Goal: Task Accomplishment & Management: Manage account settings

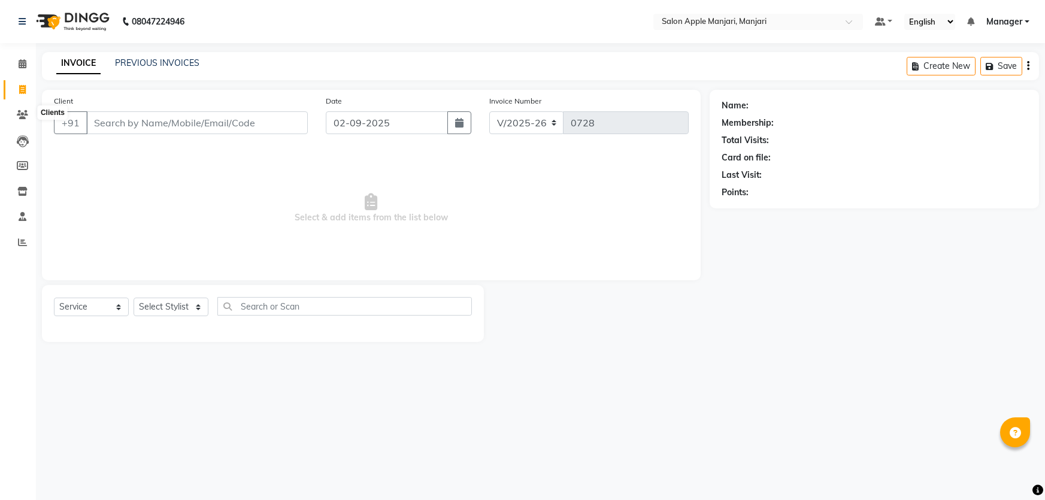
select select "8088"
select select "service"
click at [166, 63] on link "PREVIOUS INVOICES" at bounding box center [157, 62] width 84 height 11
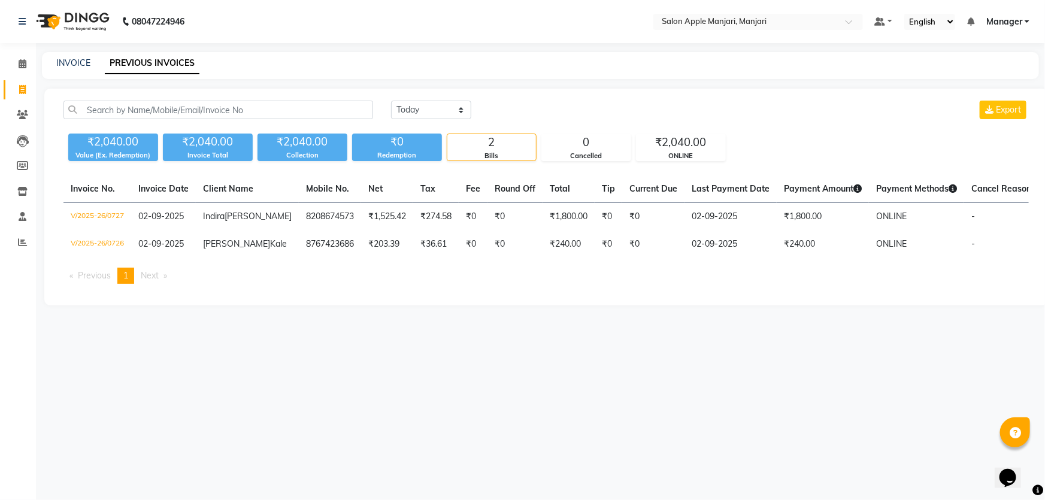
click at [59, 65] on div "INVOICE PREVIOUS INVOICES" at bounding box center [533, 63] width 983 height 13
click at [65, 65] on link "INVOICE" at bounding box center [73, 62] width 34 height 11
select select "service"
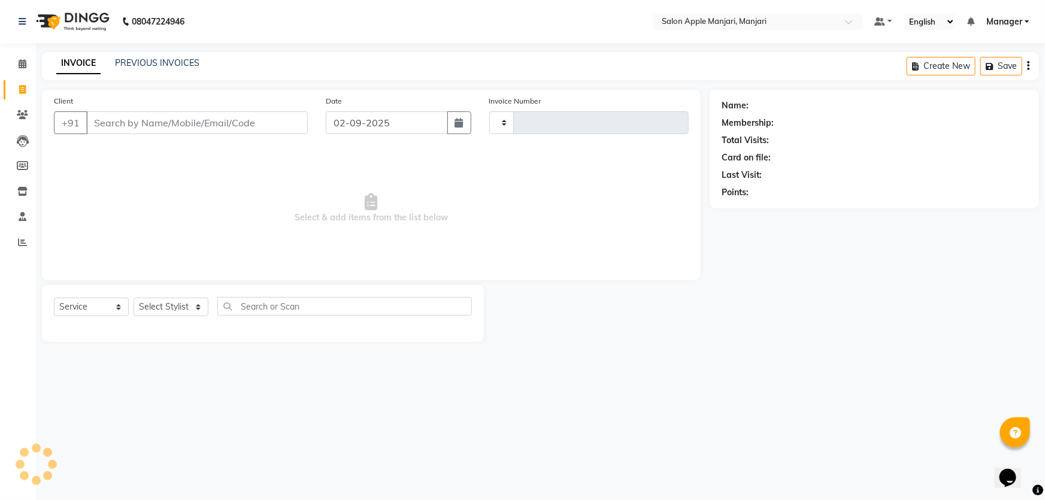
type input "0728"
select select "8088"
click at [156, 59] on div "INVOICE PREVIOUS INVOICES Create New Save" at bounding box center [540, 66] width 997 height 28
click at [157, 63] on link "PREVIOUS INVOICES" at bounding box center [157, 62] width 84 height 11
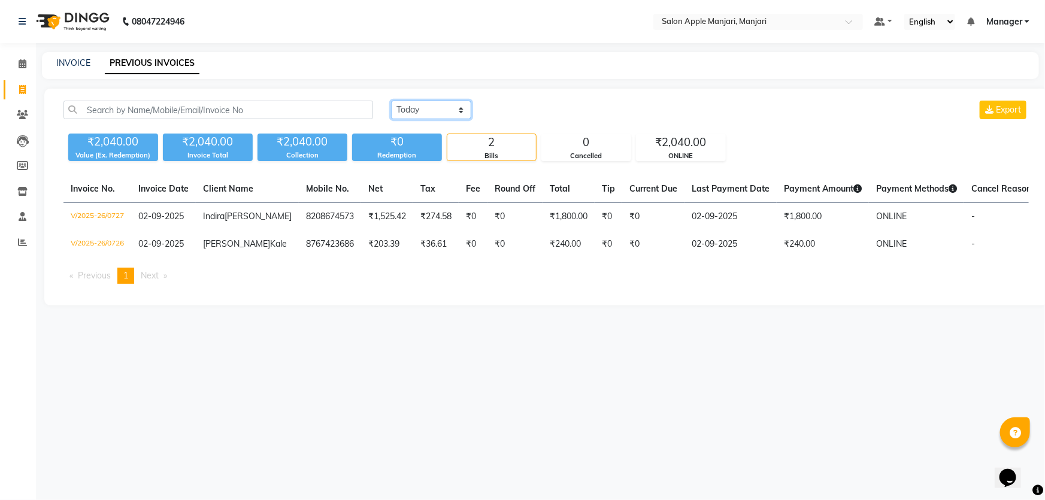
click at [438, 119] on select "[DATE] [DATE] Custom Range" at bounding box center [431, 110] width 80 height 19
select select "range"
click at [393, 112] on select "[DATE] [DATE] Custom Range" at bounding box center [431, 110] width 80 height 19
click at [553, 119] on input "02-09-2025" at bounding box center [529, 110] width 84 height 17
select select "9"
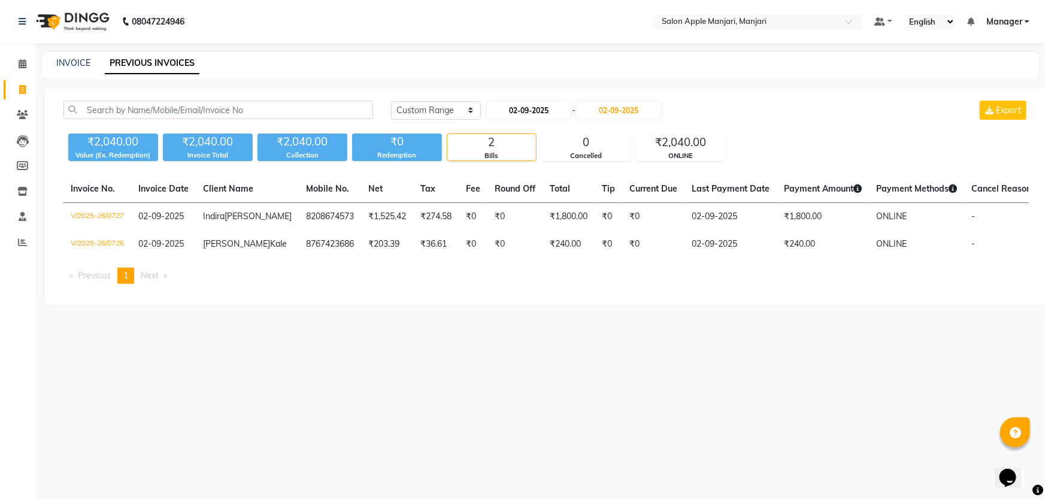
select select "2025"
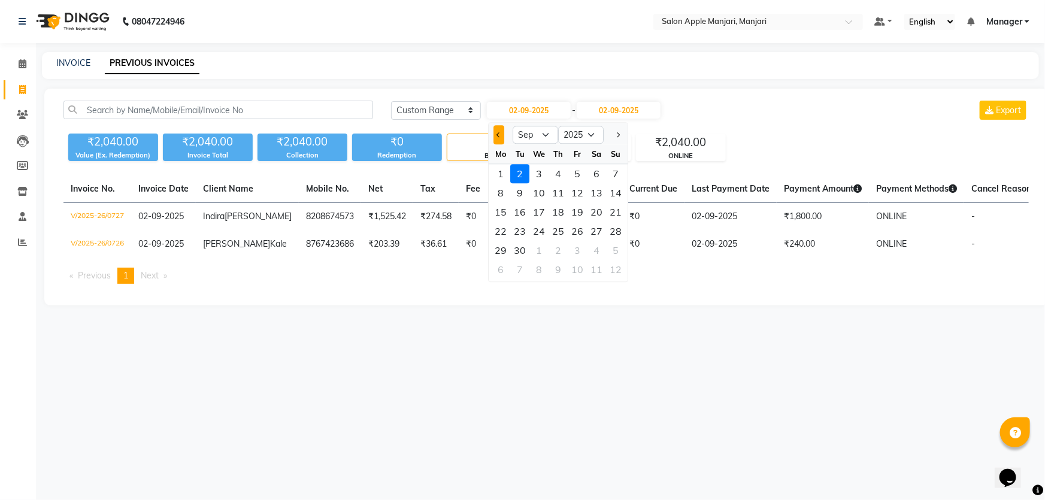
click at [501, 137] on span "Previous month" at bounding box center [498, 134] width 5 height 5
select select "8"
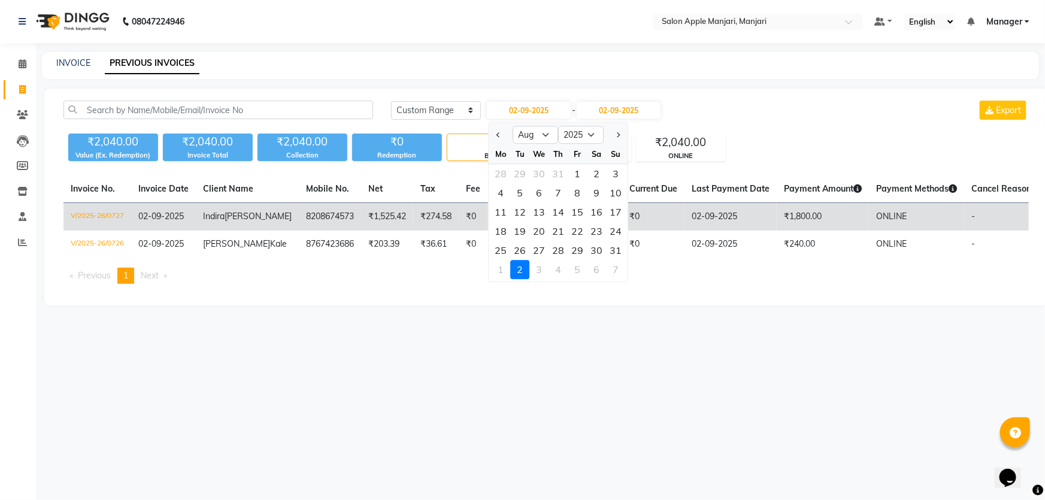
drag, startPoint x: 558, startPoint y: 269, endPoint x: 562, endPoint y: 242, distance: 27.2
click at [549, 241] on div "20" at bounding box center [539, 231] width 19 height 19
type input "20-08-2025"
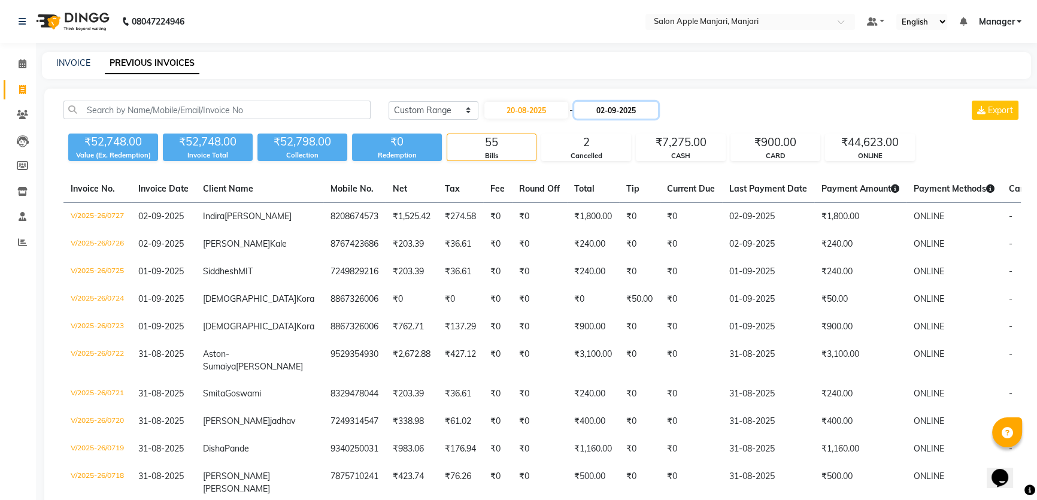
click at [626, 119] on input "02-09-2025" at bounding box center [616, 110] width 84 height 17
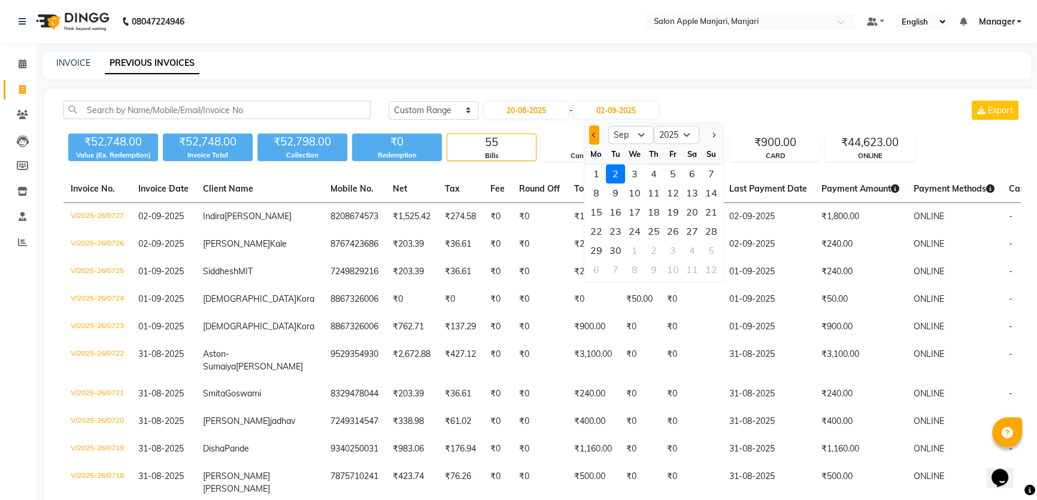
click at [594, 144] on button "Previous month" at bounding box center [594, 134] width 10 height 19
select select "8"
click at [644, 241] on div "20" at bounding box center [634, 231] width 19 height 19
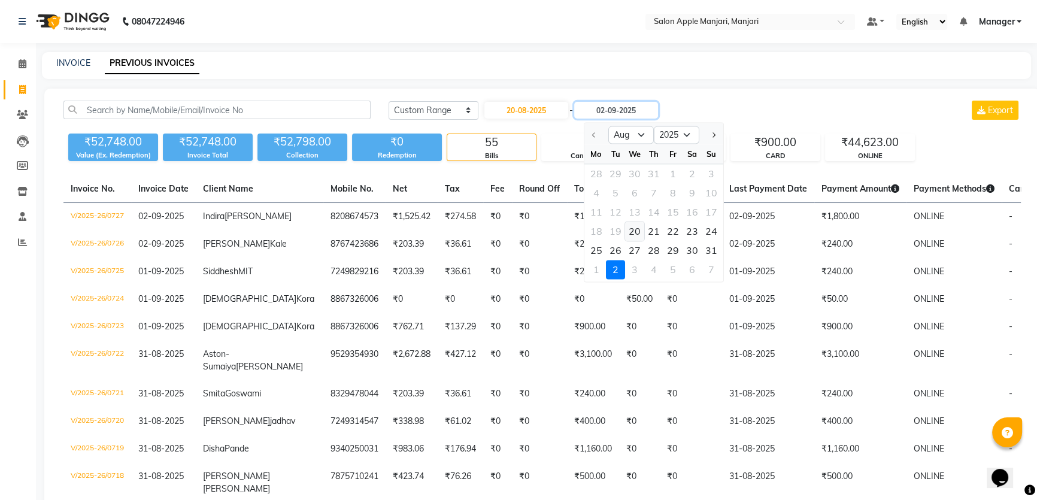
type input "20-08-2025"
